Goal: Task Accomplishment & Management: Complete application form

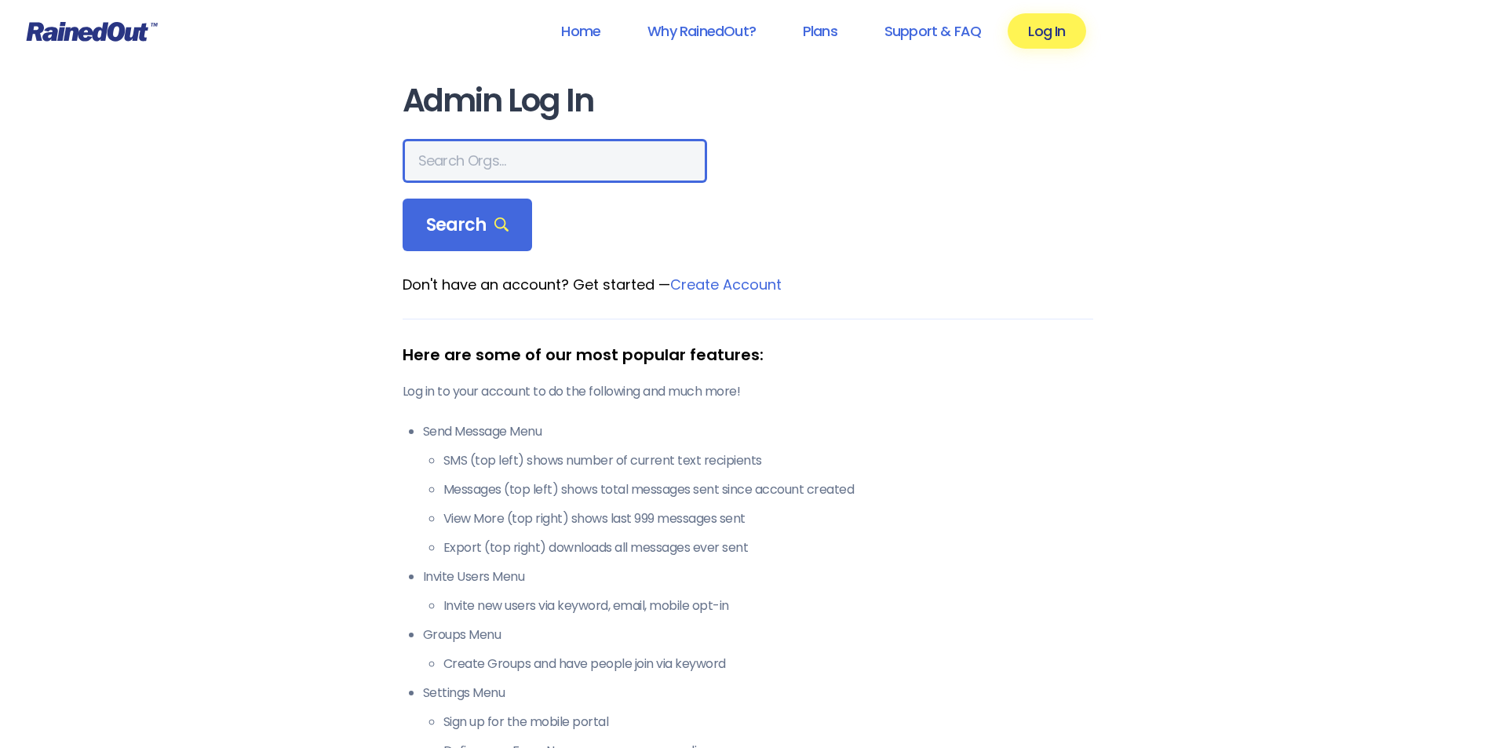
click at [539, 161] on input "text" at bounding box center [555, 161] width 304 height 44
type input "Mayfield Village"
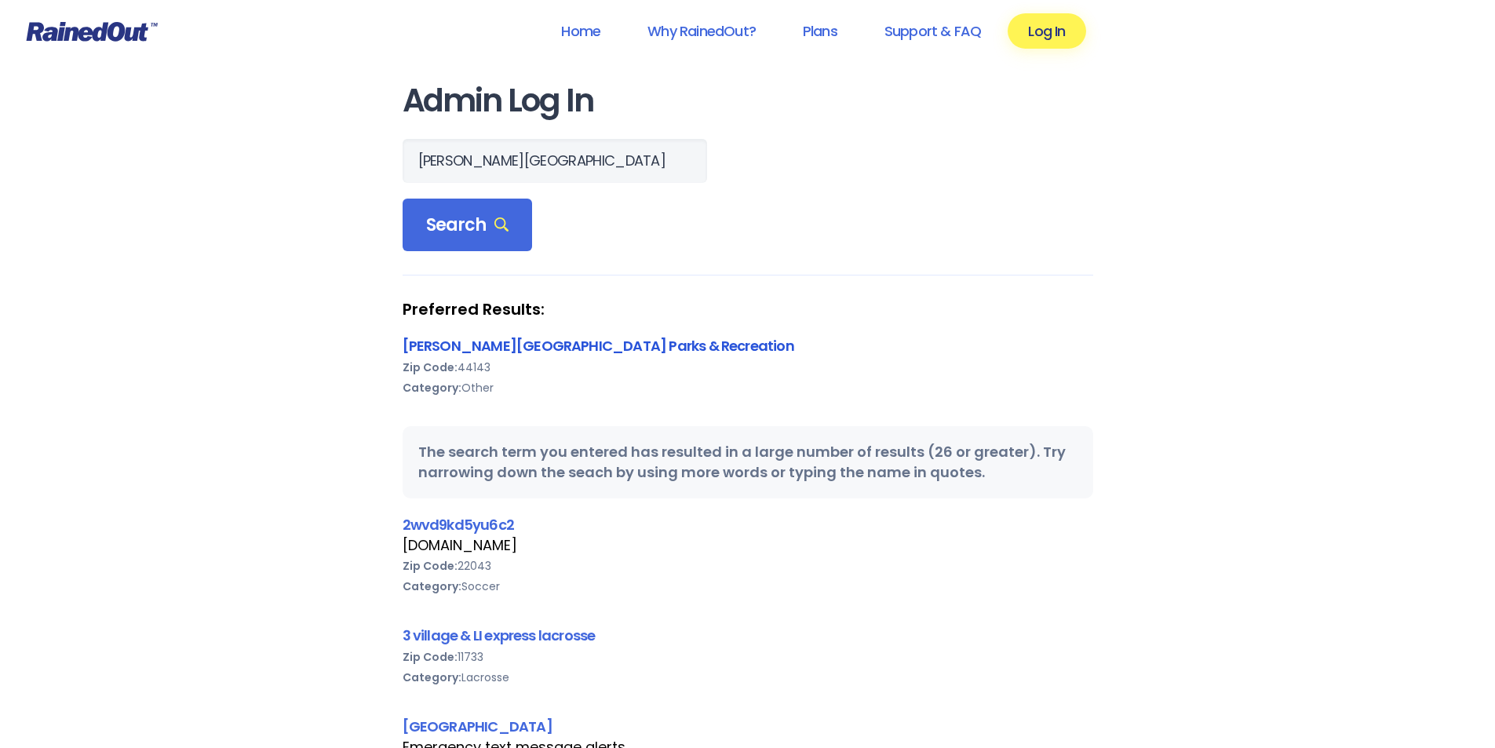
click at [517, 341] on link "Mayfield Village Parks & Recreation" at bounding box center [599, 346] width 392 height 20
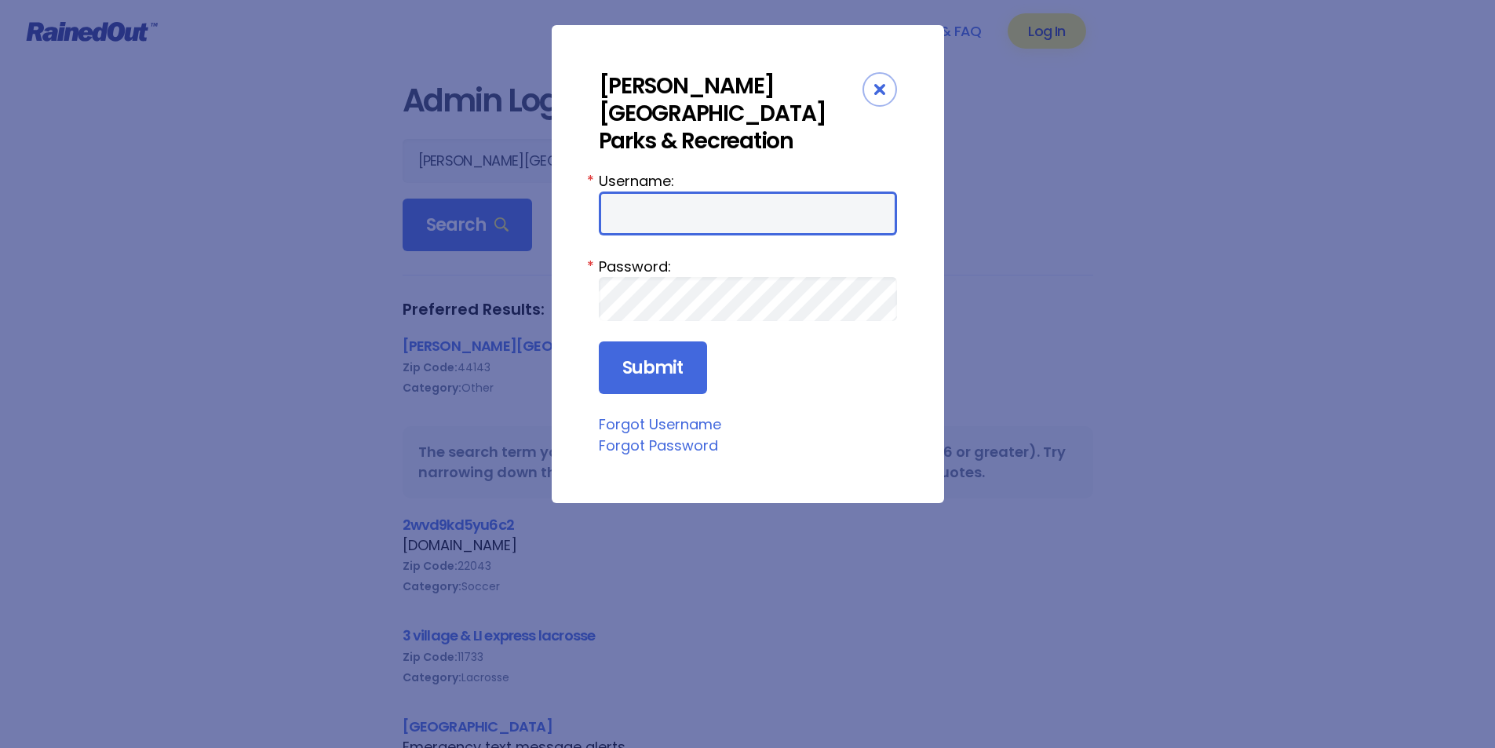
type input "Samclarkcartwright"
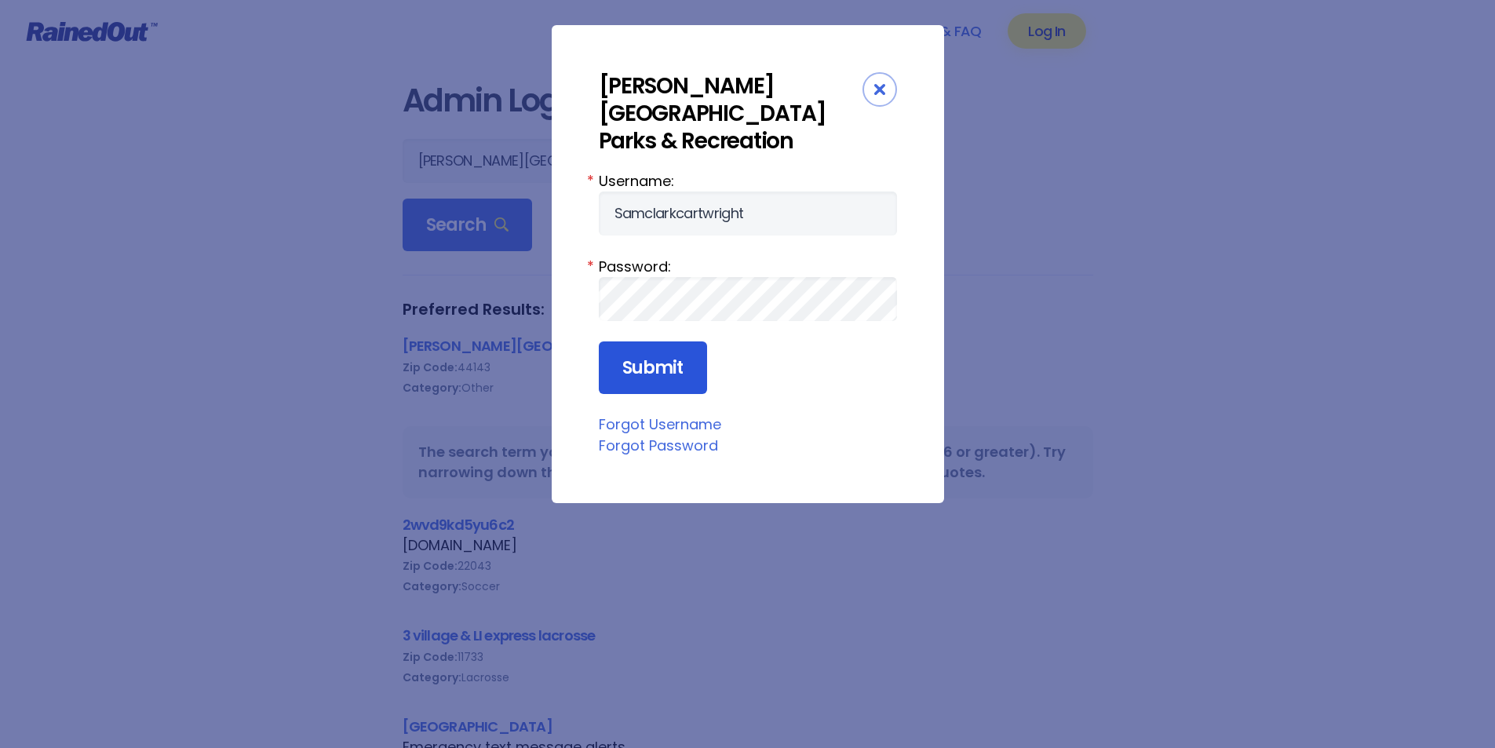
click at [638, 345] on input "Submit" at bounding box center [653, 367] width 108 height 53
